Goal: Navigation & Orientation: Find specific page/section

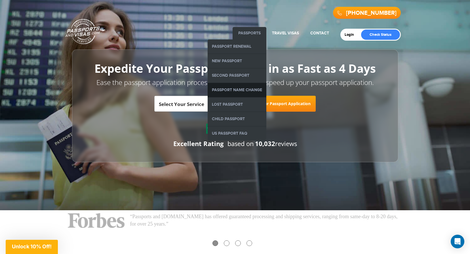
click at [236, 89] on link "Passport Name Change" at bounding box center [237, 90] width 59 height 14
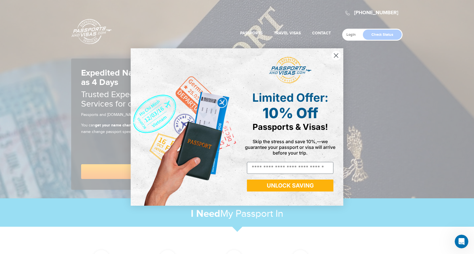
click at [337, 54] on circle "Close dialog" at bounding box center [336, 55] width 9 height 9
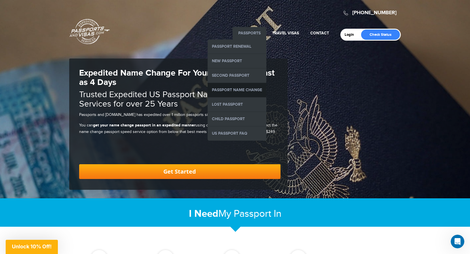
click at [226, 91] on link "Passport Name Change" at bounding box center [237, 90] width 59 height 14
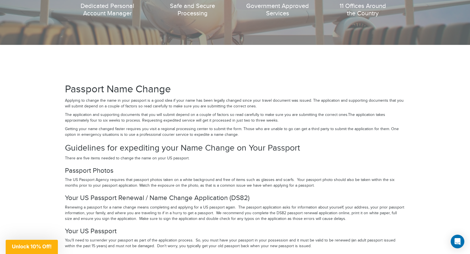
scroll to position [823, 0]
